Goal: Information Seeking & Learning: Learn about a topic

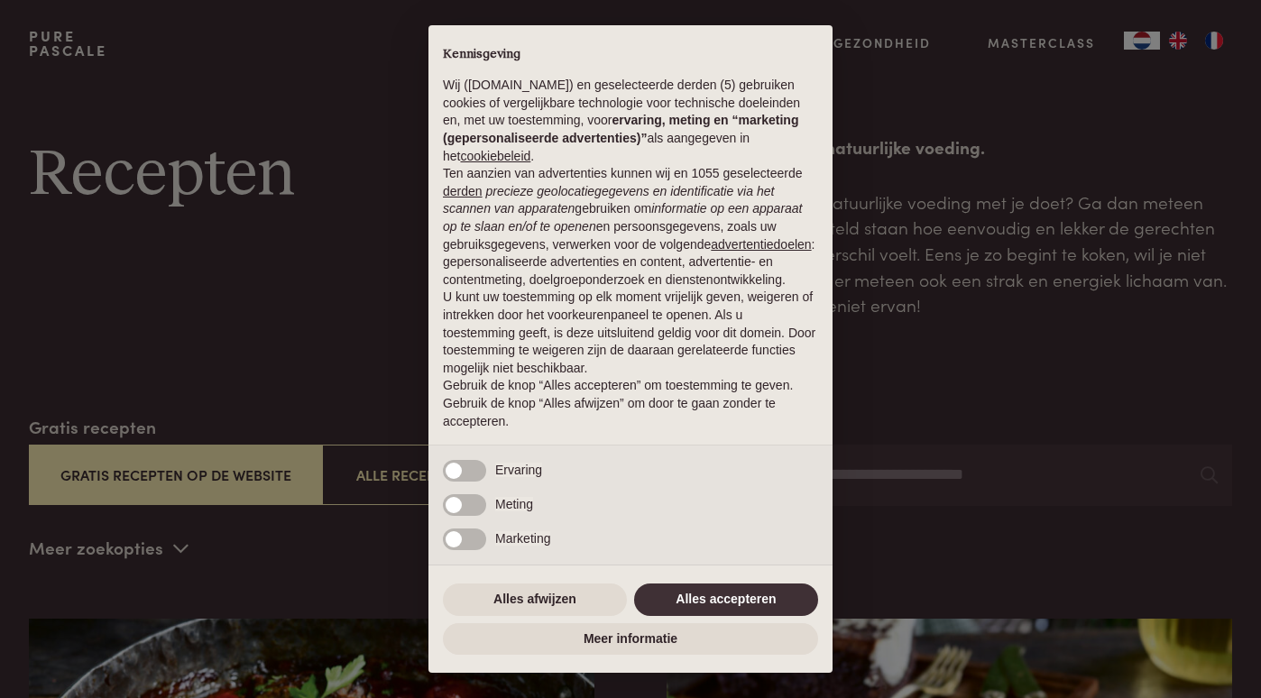
click at [737, 603] on button "Alles accepteren" at bounding box center [726, 600] width 184 height 32
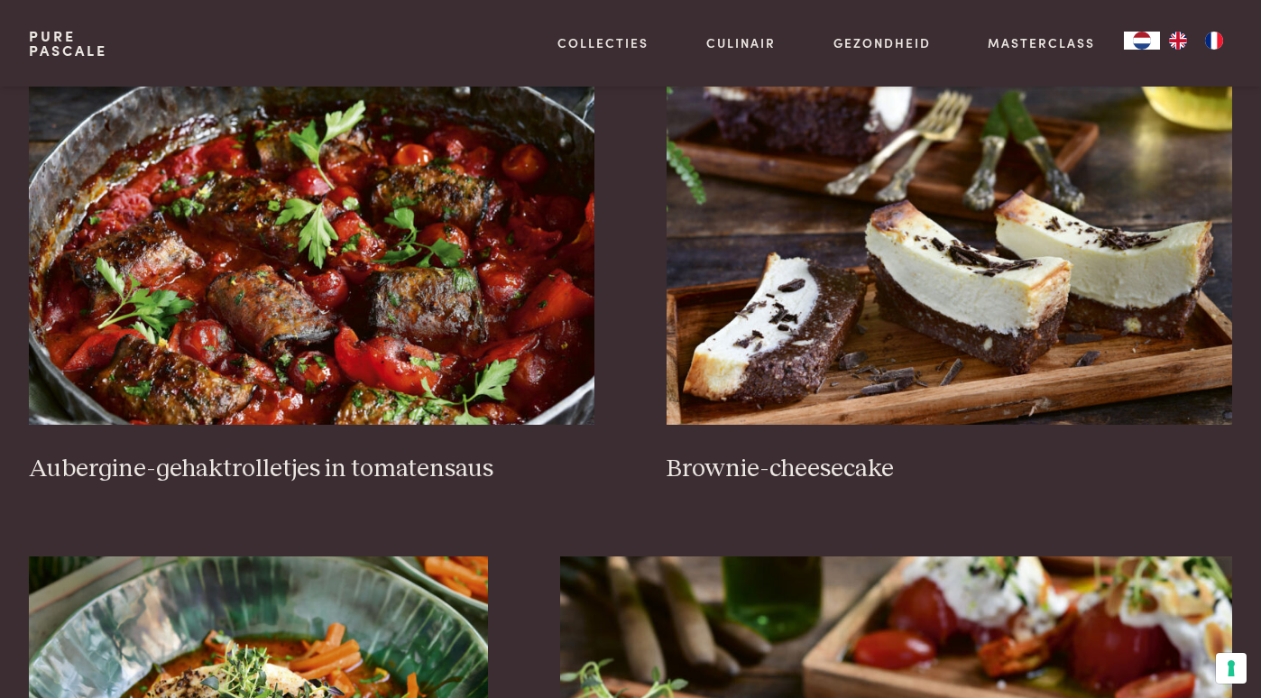
scroll to position [550, 0]
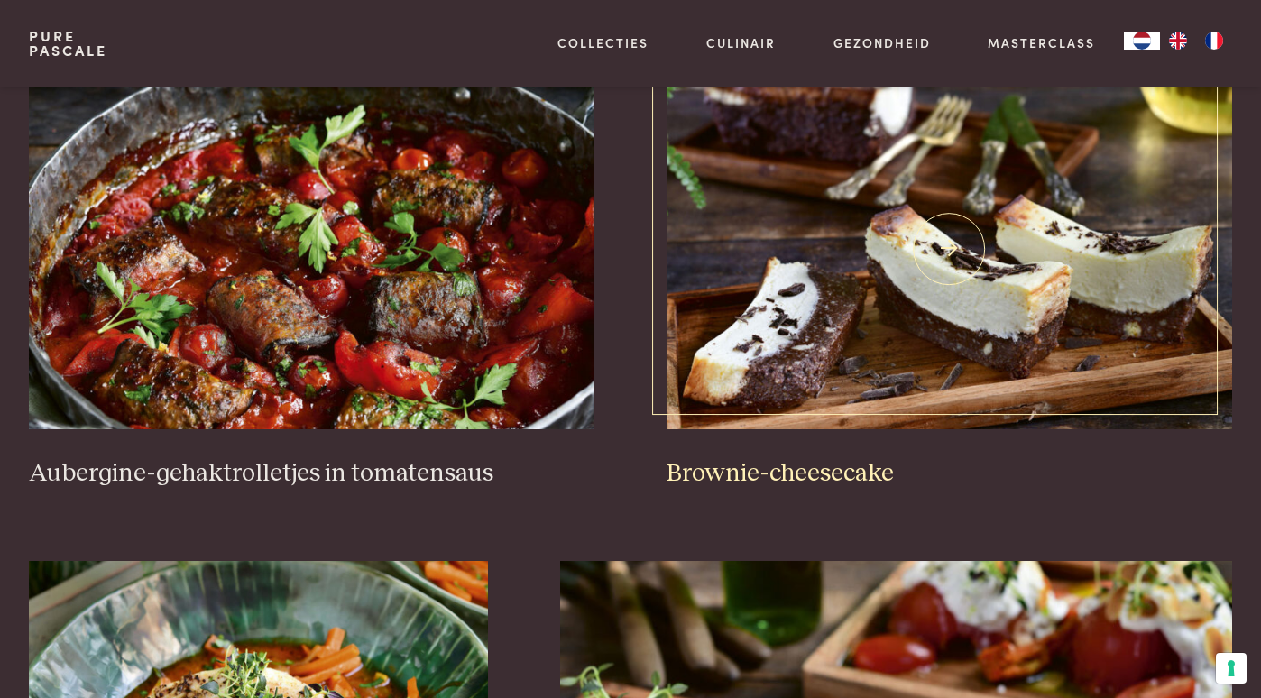
click at [770, 349] on img at bounding box center [950, 249] width 566 height 361
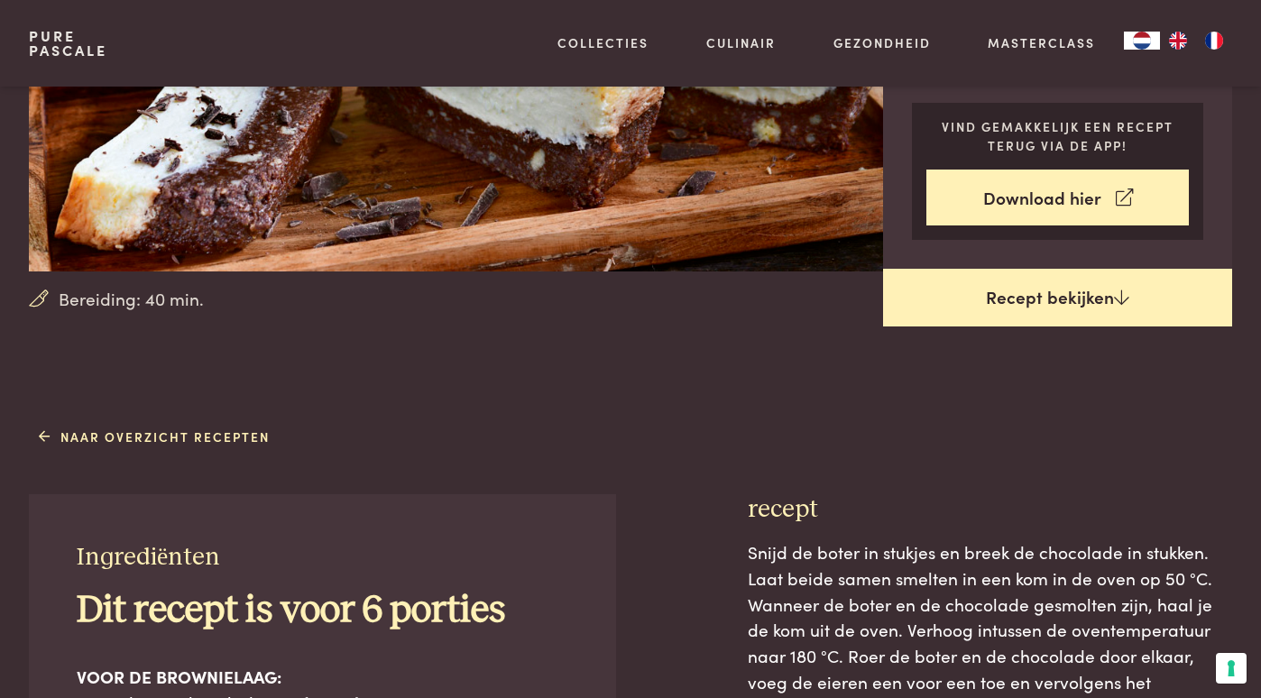
click at [974, 306] on link "Recept bekijken" at bounding box center [1057, 298] width 349 height 58
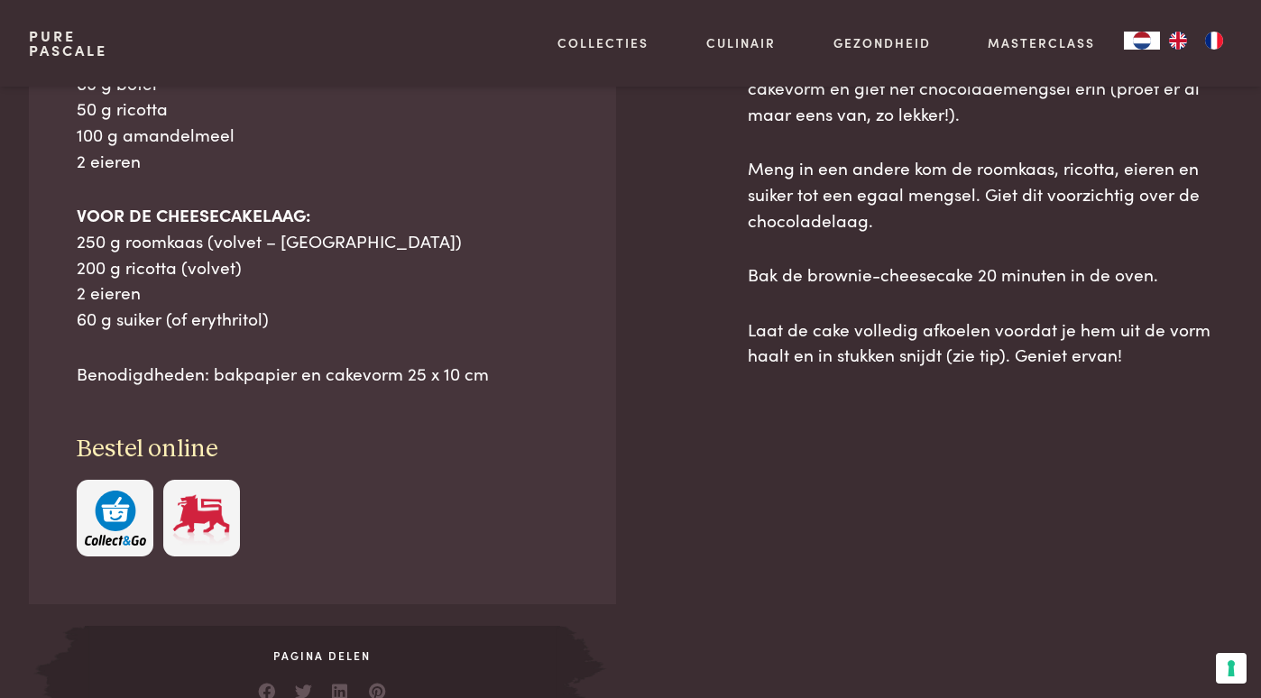
scroll to position [1000, 0]
click at [99, 517] on img "button" at bounding box center [115, 517] width 61 height 55
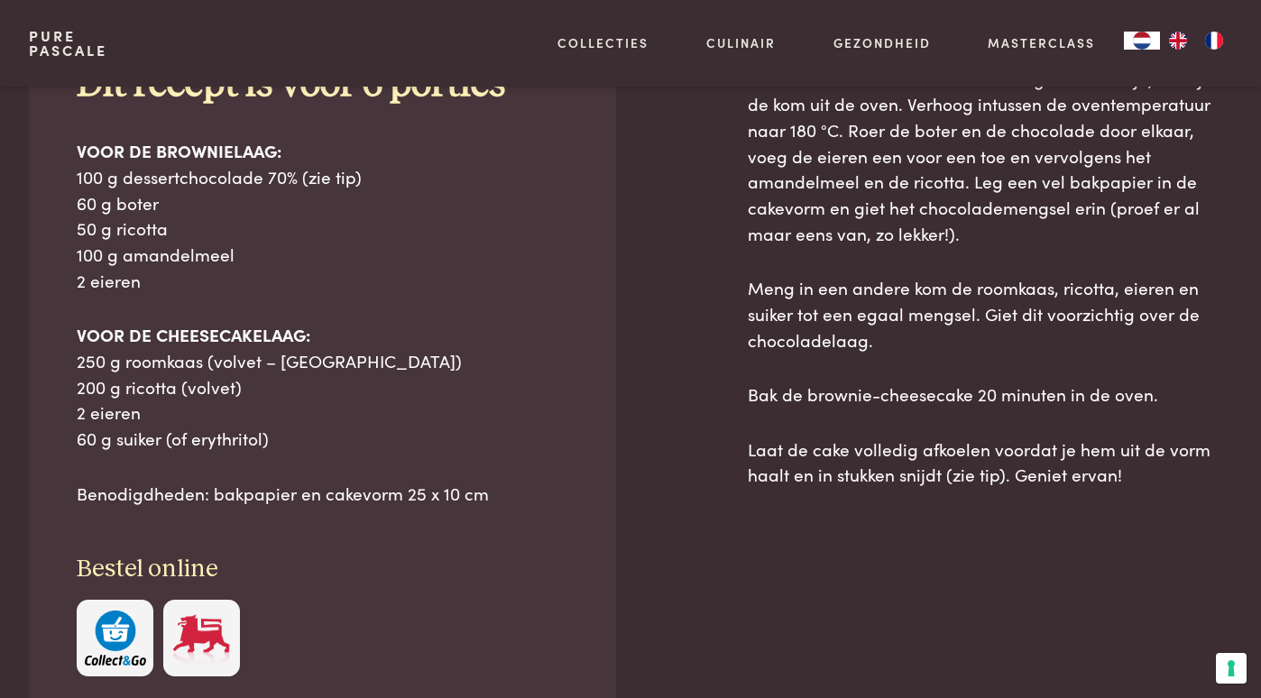
scroll to position [910, 0]
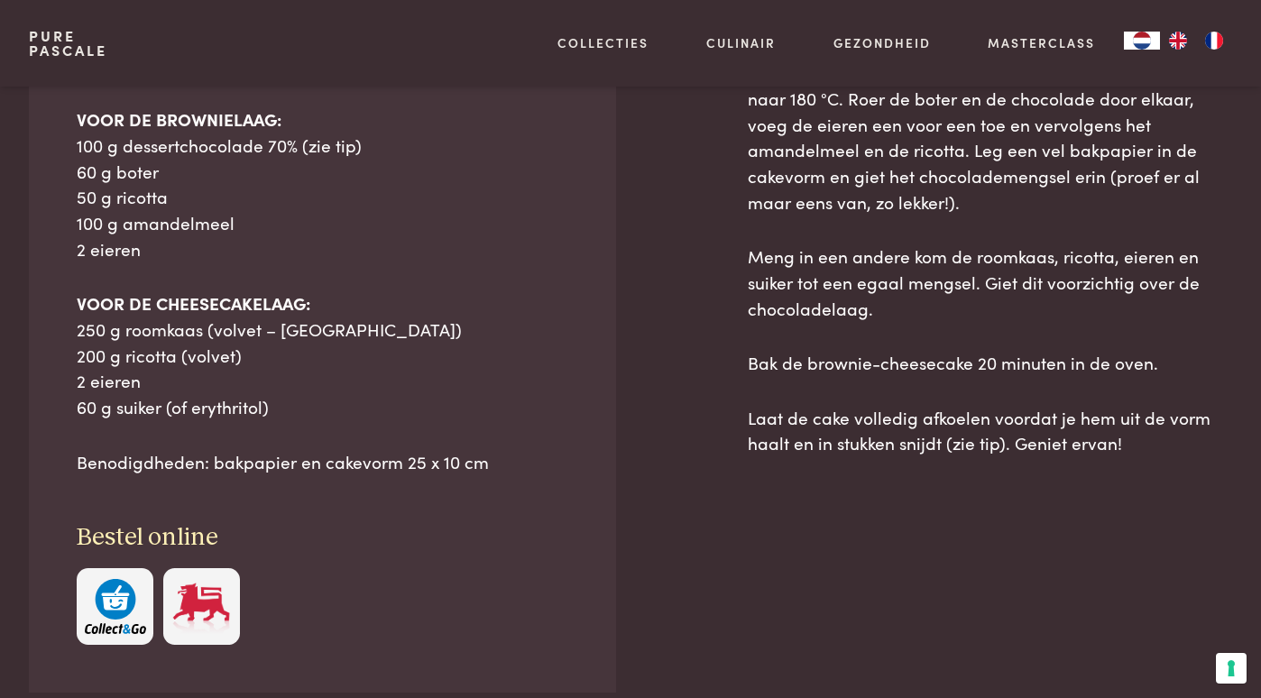
click at [128, 613] on img "button" at bounding box center [115, 606] width 61 height 55
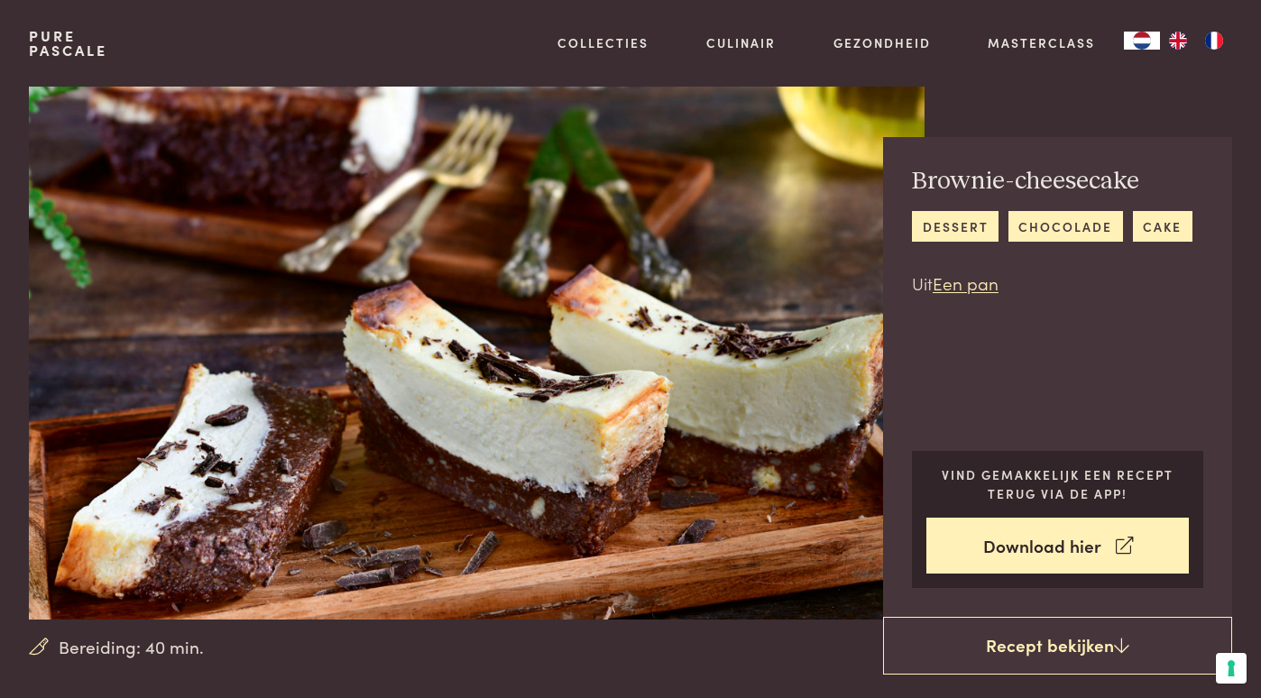
scroll to position [4, 0]
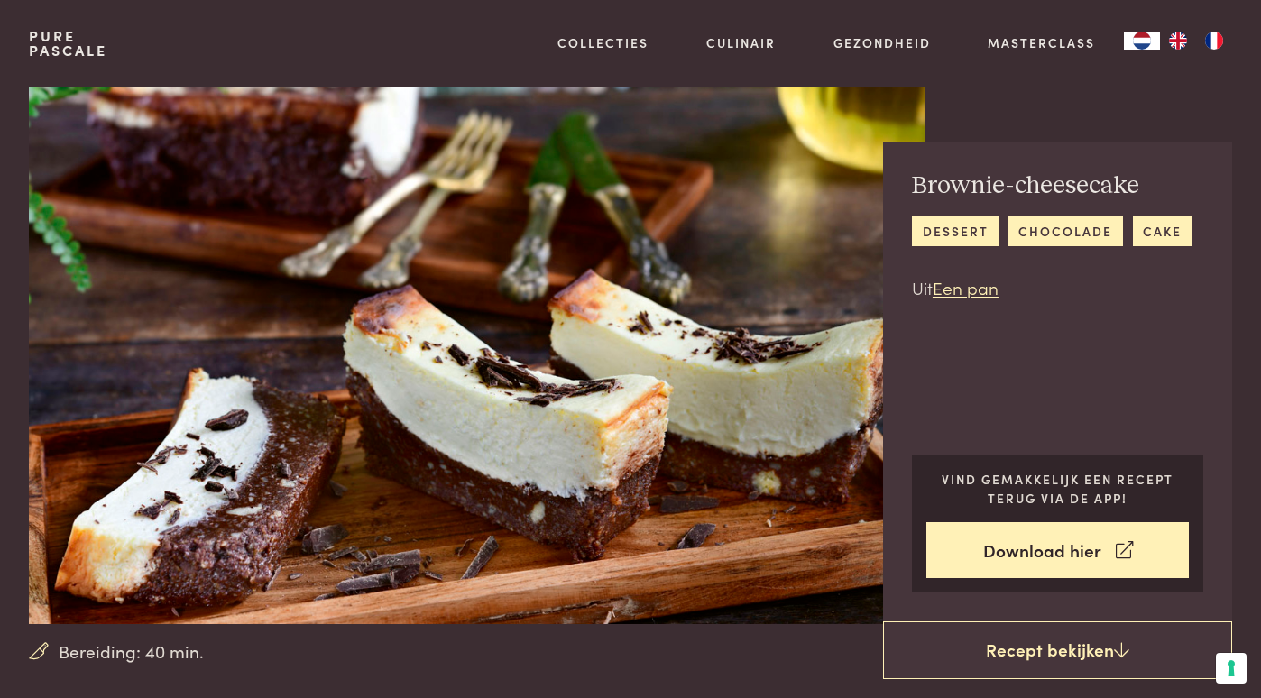
click at [46, 42] on link "Pure Pascale" at bounding box center [68, 43] width 78 height 29
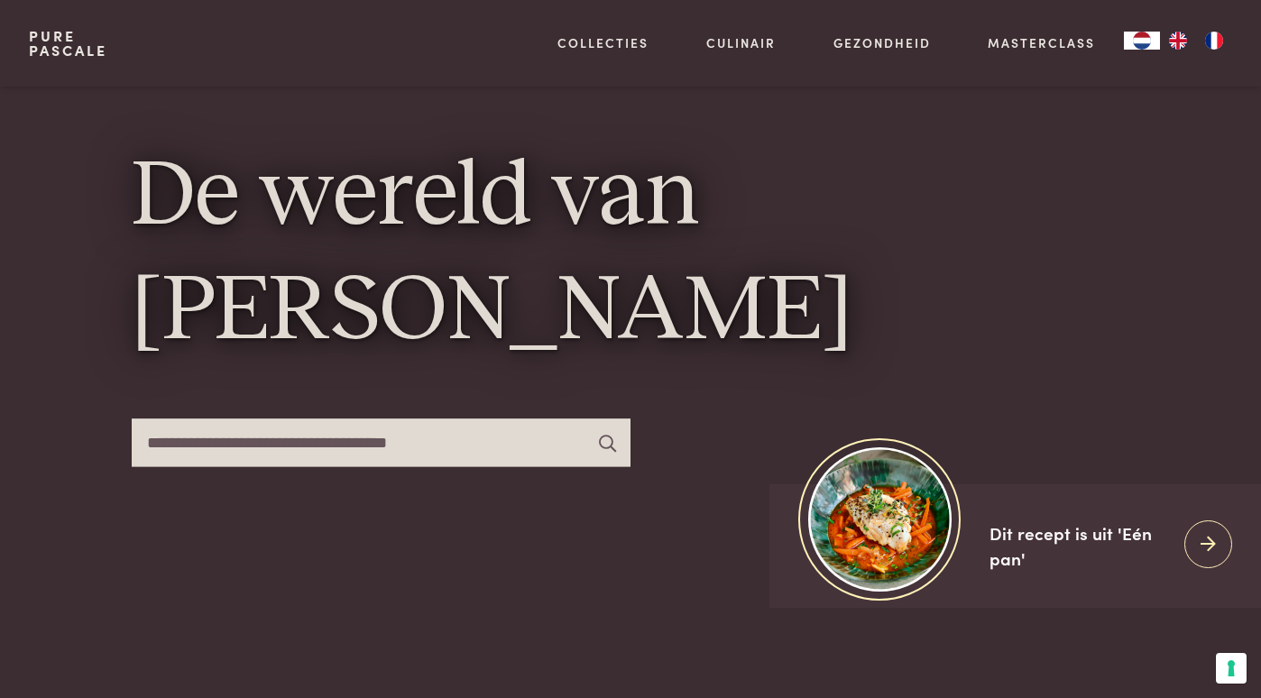
scroll to position [49, 0]
